Goal: Task Accomplishment & Management: Complete application form

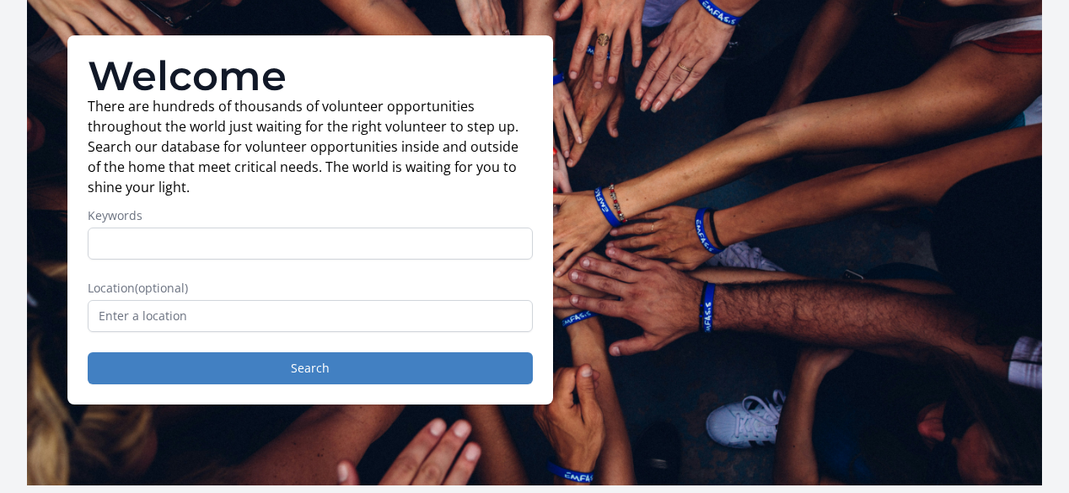
scroll to position [110, 0]
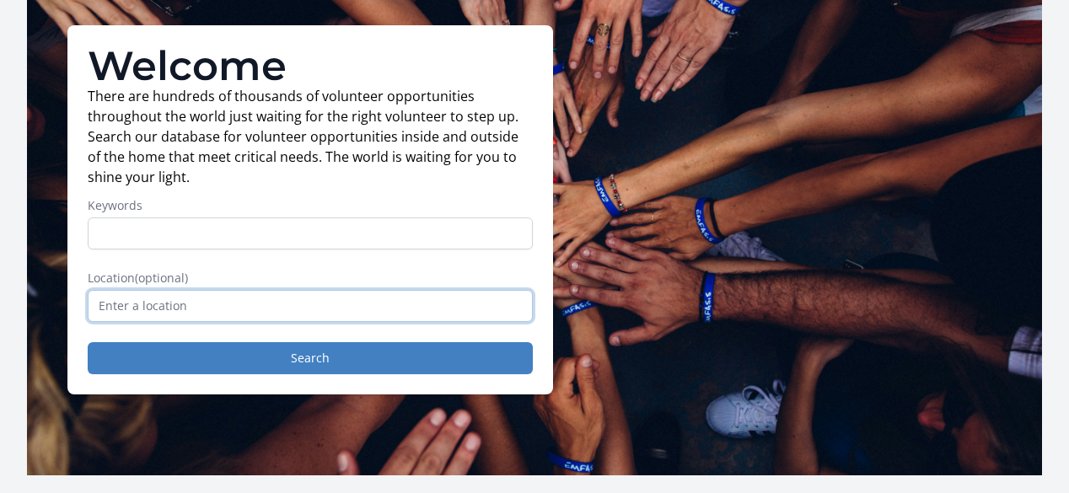
click at [440, 318] on input "text" at bounding box center [310, 306] width 445 height 32
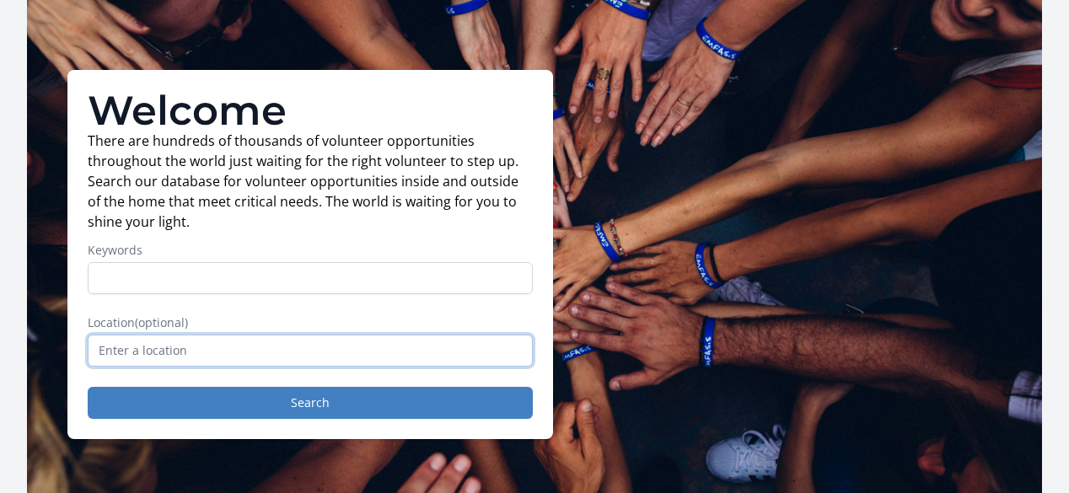
scroll to position [0, 0]
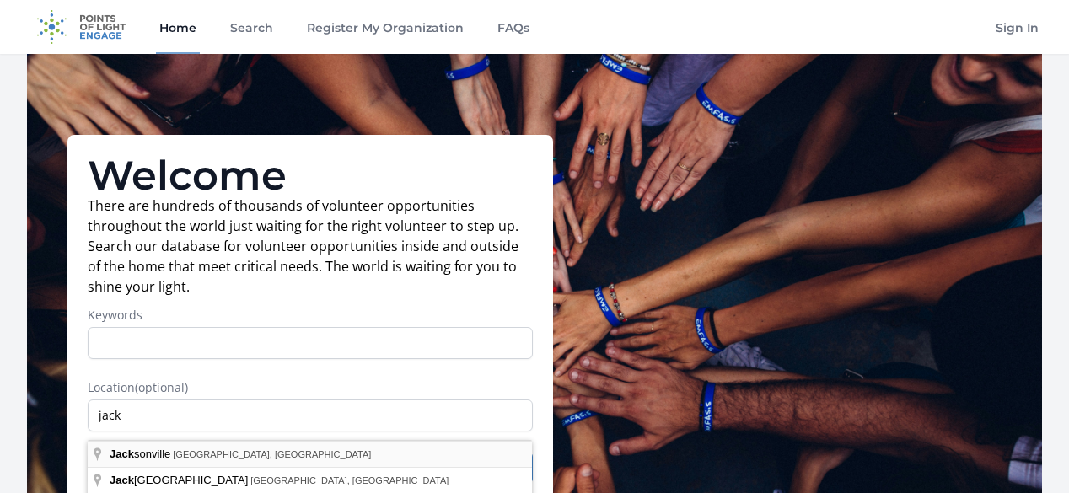
type input "[GEOGRAPHIC_DATA], [GEOGRAPHIC_DATA], [GEOGRAPHIC_DATA]"
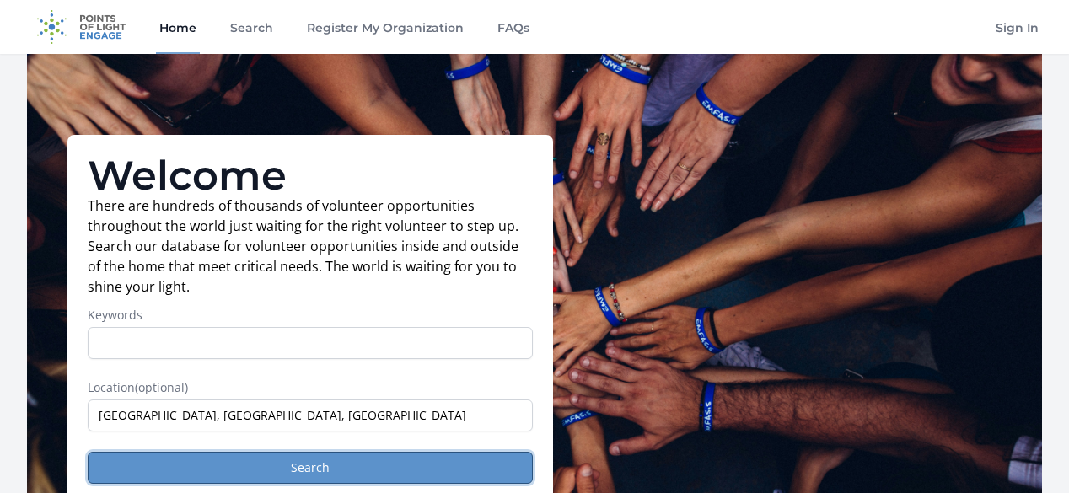
click at [303, 470] on button "Search" at bounding box center [310, 468] width 445 height 32
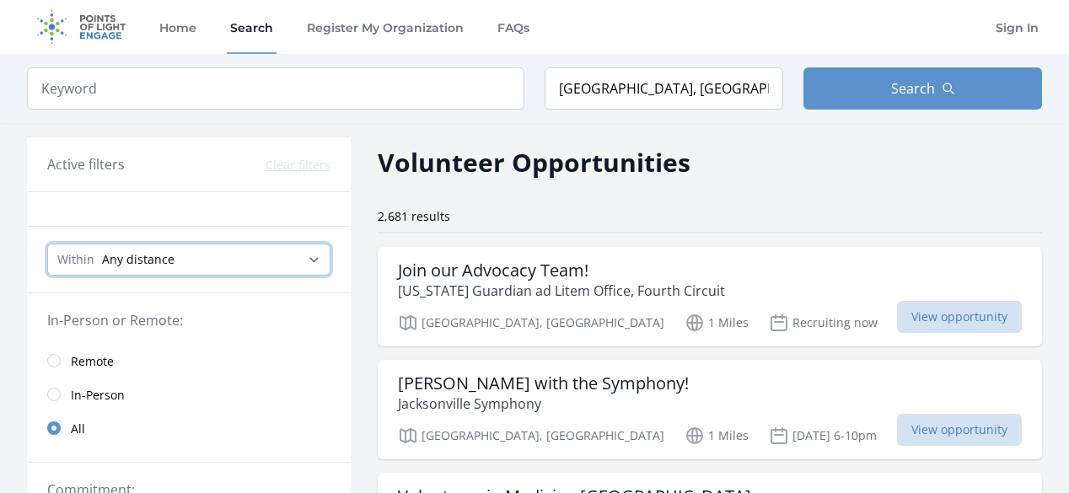
click at [285, 264] on select "Any distance , 5 Miles , 20 Miles , 50 Miles , 100 Miles" at bounding box center [188, 260] width 283 height 32
select select "32186"
click at [47, 244] on select "Any distance , 5 Miles , 20 Miles , 50 Miles , 100 Miles" at bounding box center [188, 260] width 283 height 32
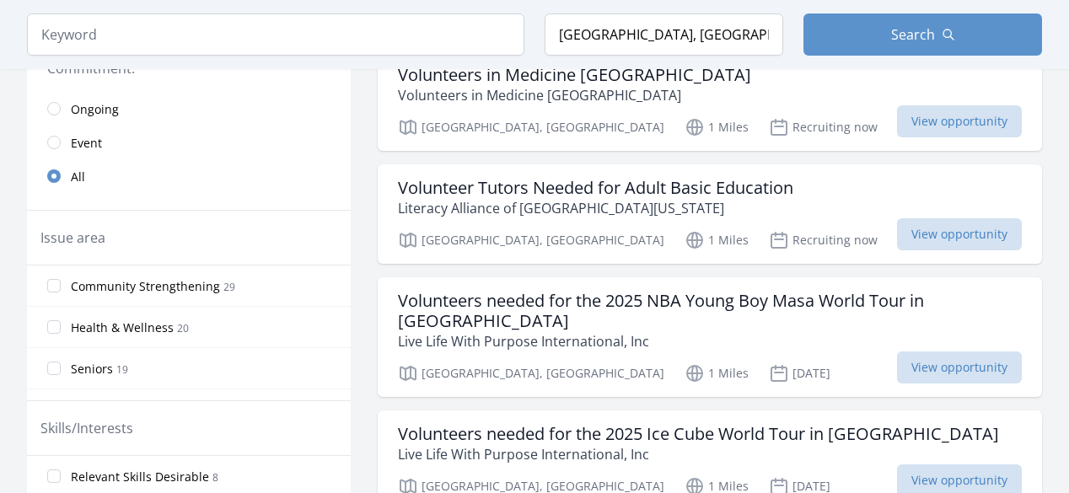
scroll to position [423, 0]
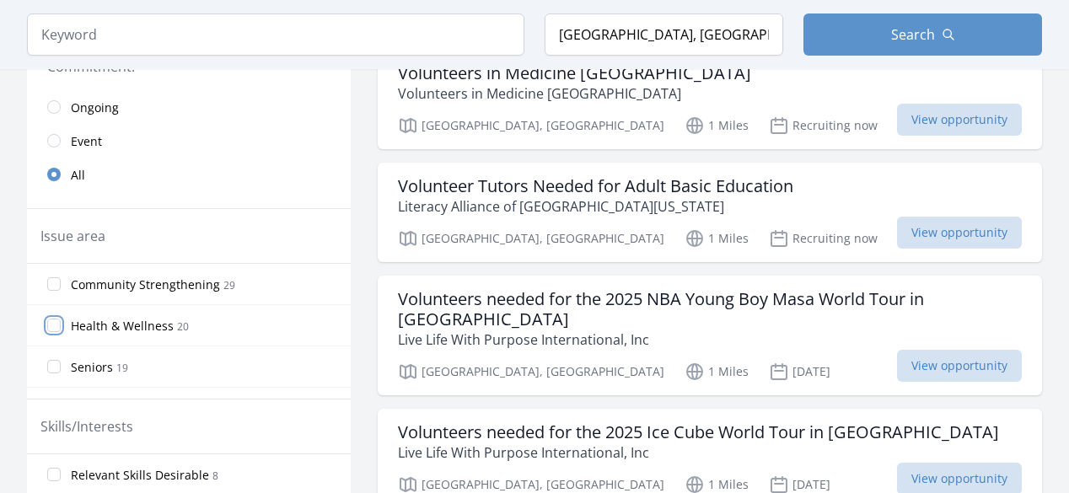
click at [60, 321] on input "Health & Wellness 20" at bounding box center [53, 325] width 13 height 13
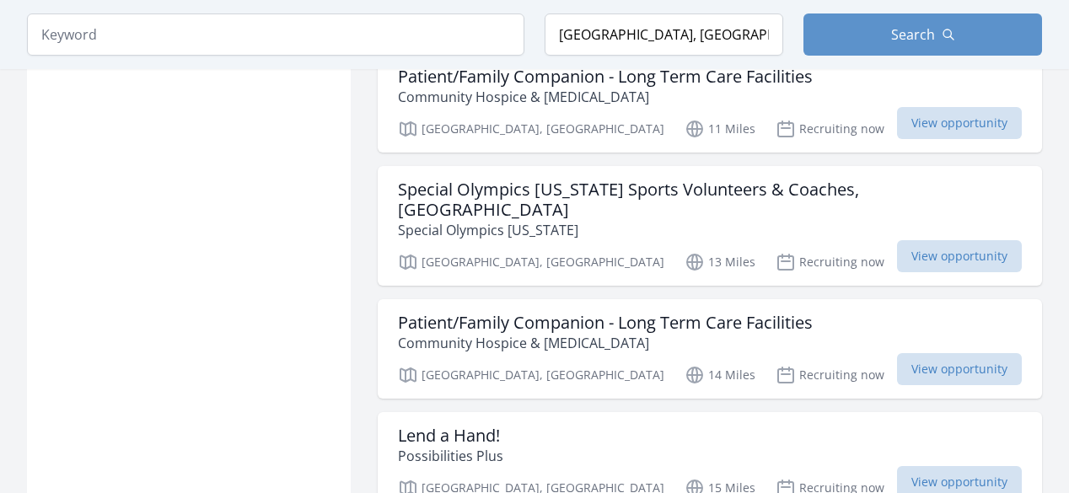
scroll to position [1707, 0]
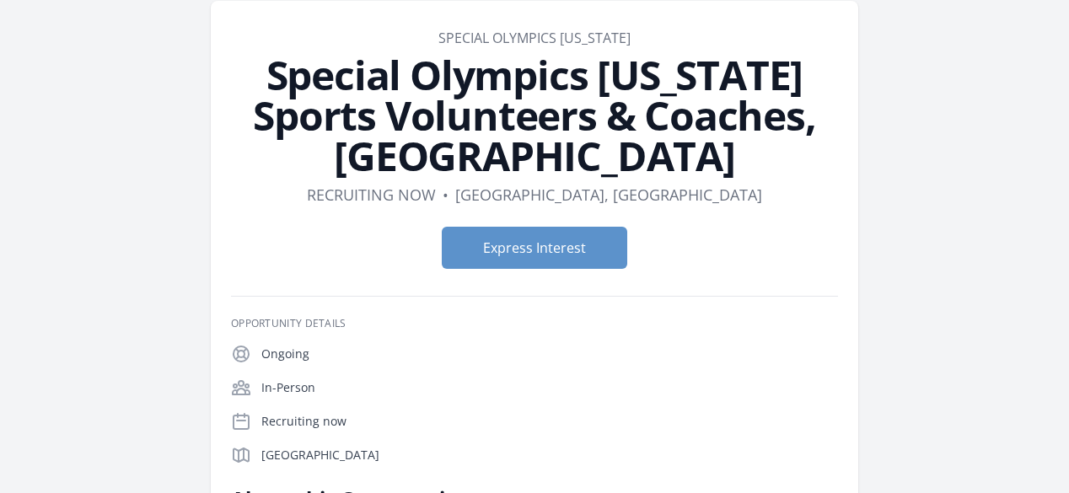
scroll to position [72, 0]
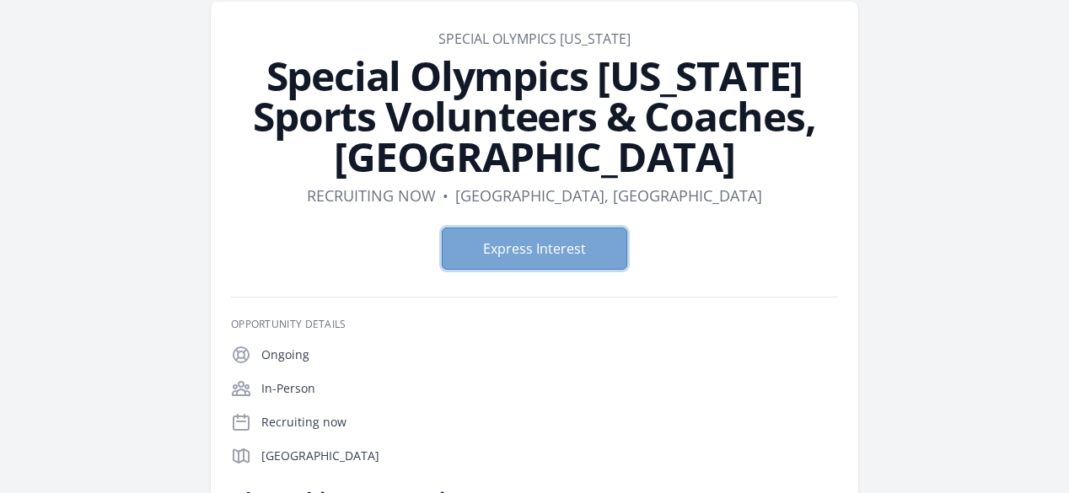
click at [541, 228] on button "Express Interest" at bounding box center [534, 249] width 185 height 42
